Goal: Obtain resource: Obtain resource

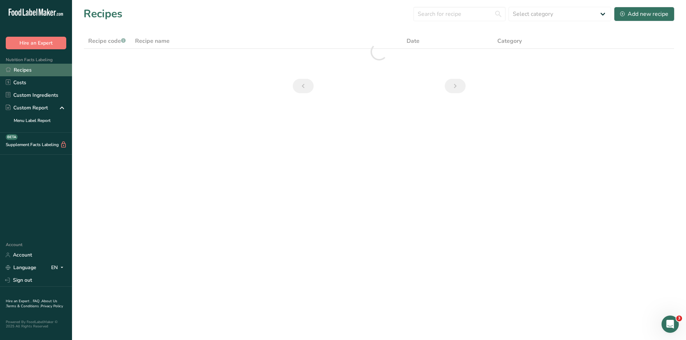
click at [46, 69] on link "Recipes" at bounding box center [36, 70] width 72 height 13
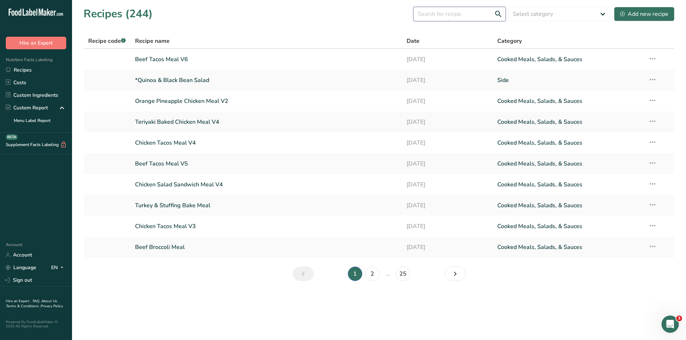
click at [479, 17] on input "text" at bounding box center [459, 14] width 92 height 14
type input "citrus spinach"
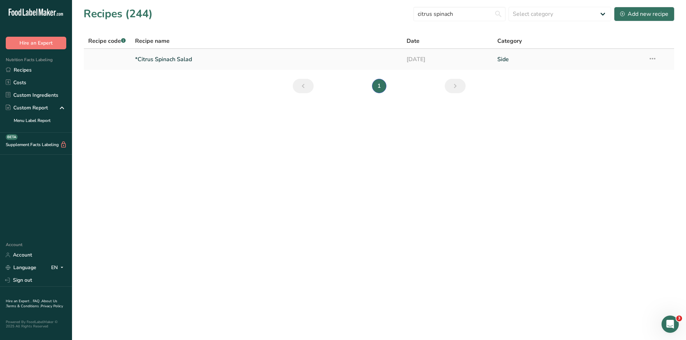
click at [178, 62] on link "*Citrus Spinach Salad" at bounding box center [266, 59] width 263 height 15
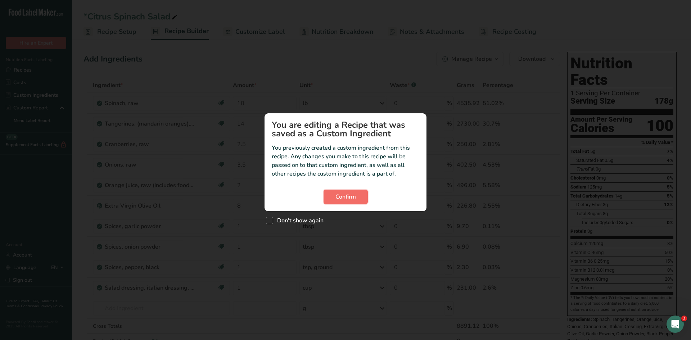
click at [347, 197] on span "Confirm" at bounding box center [345, 197] width 21 height 9
